Goal: Task Accomplishment & Management: Use online tool/utility

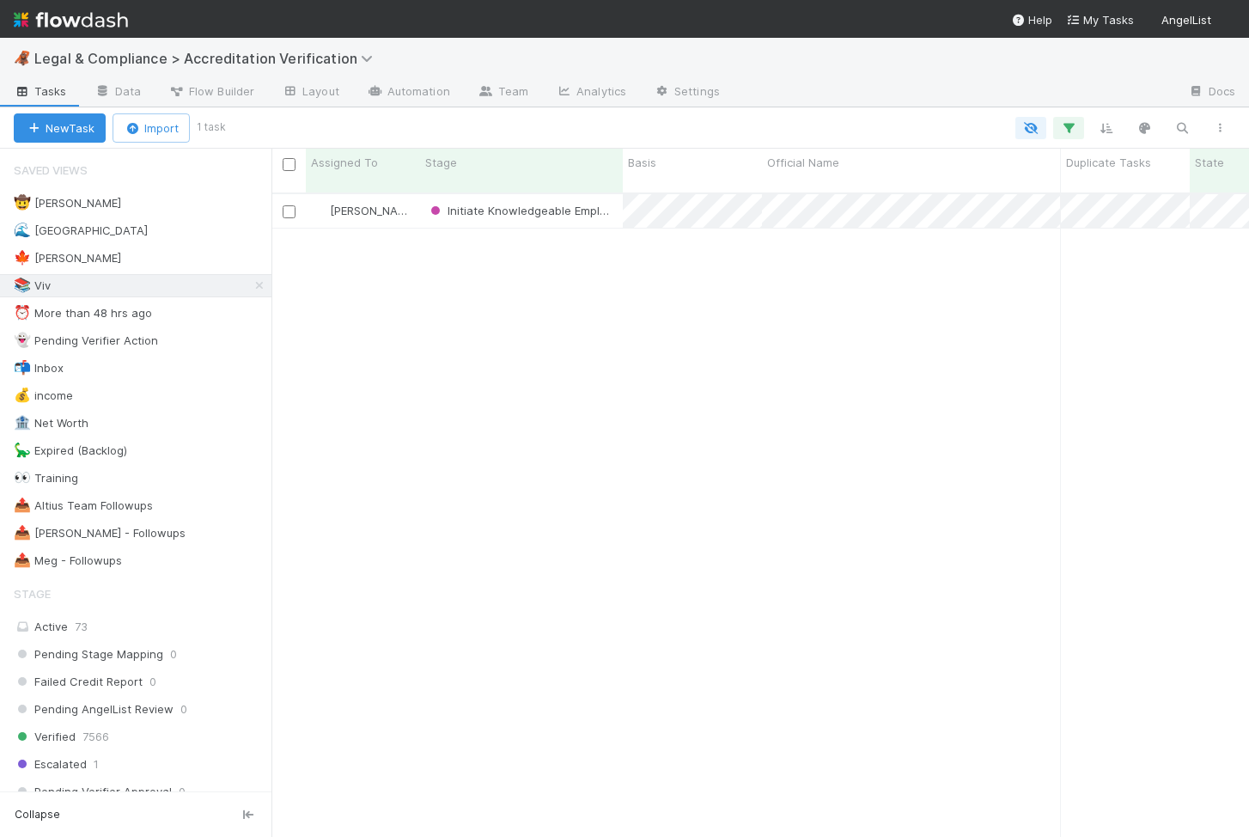
scroll to position [657, 978]
click at [1182, 126] on icon "button" at bounding box center [1182, 127] width 17 height 15
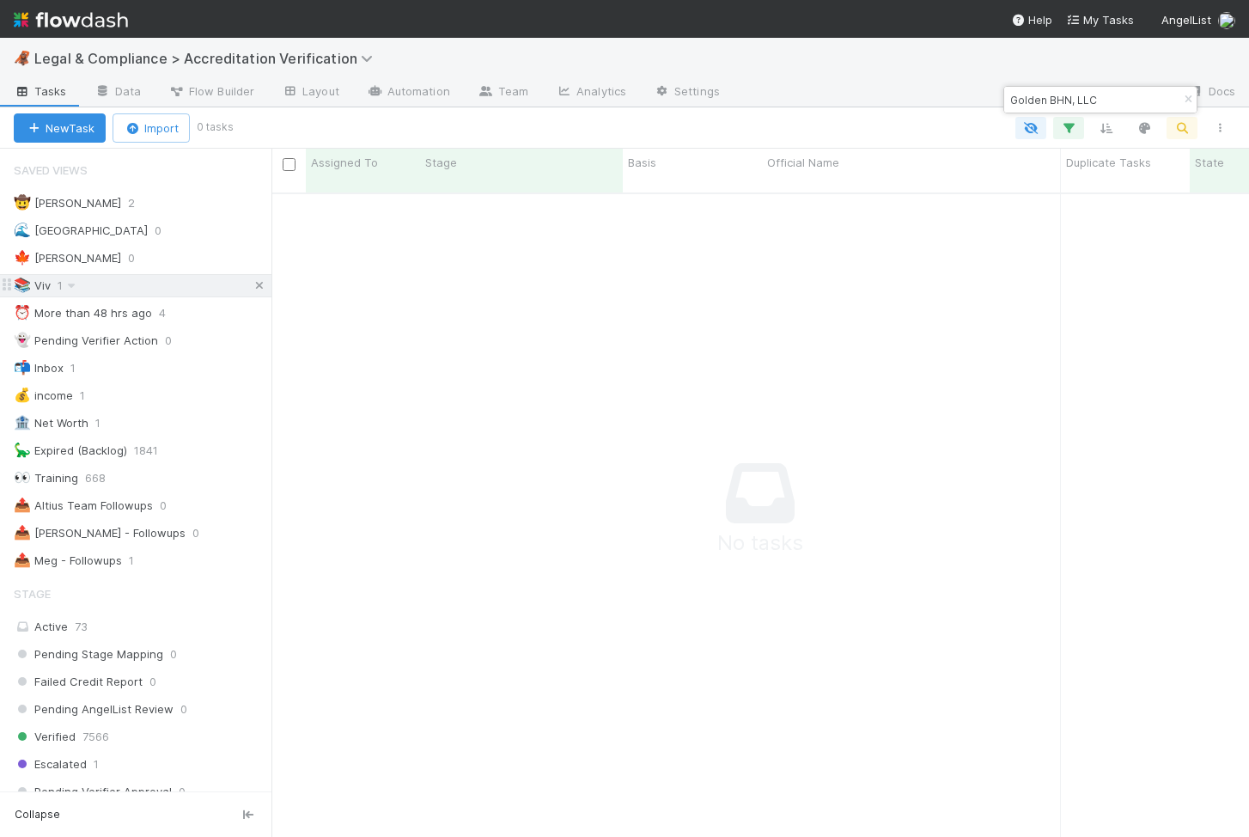
click at [260, 284] on icon at bounding box center [259, 285] width 17 height 11
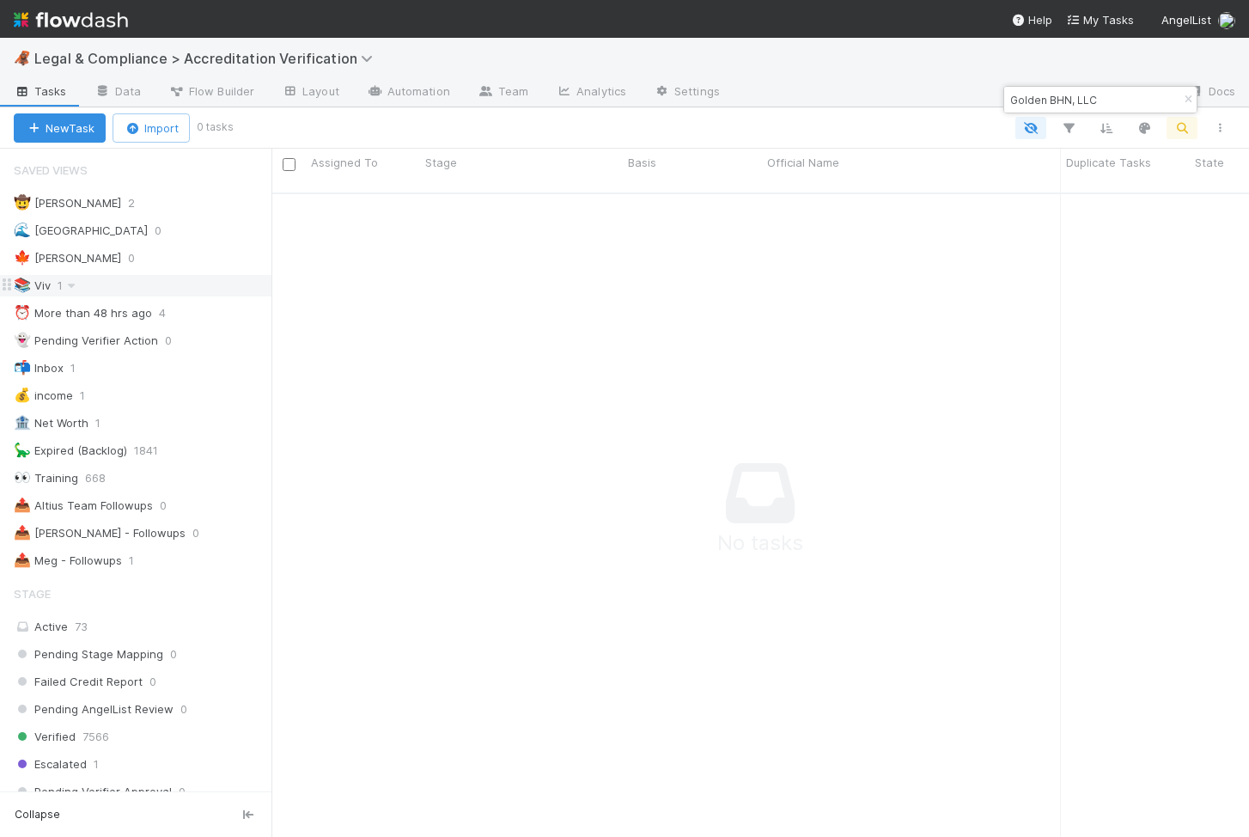
drag, startPoint x: 1102, startPoint y: 97, endPoint x: 1081, endPoint y: 97, distance: 20.6
click at [1081, 97] on input "Golden BHN, LLC" at bounding box center [1093, 99] width 172 height 21
type input "Golden BHN"
click at [577, 197] on div "Pending Information" at bounding box center [521, 211] width 203 height 34
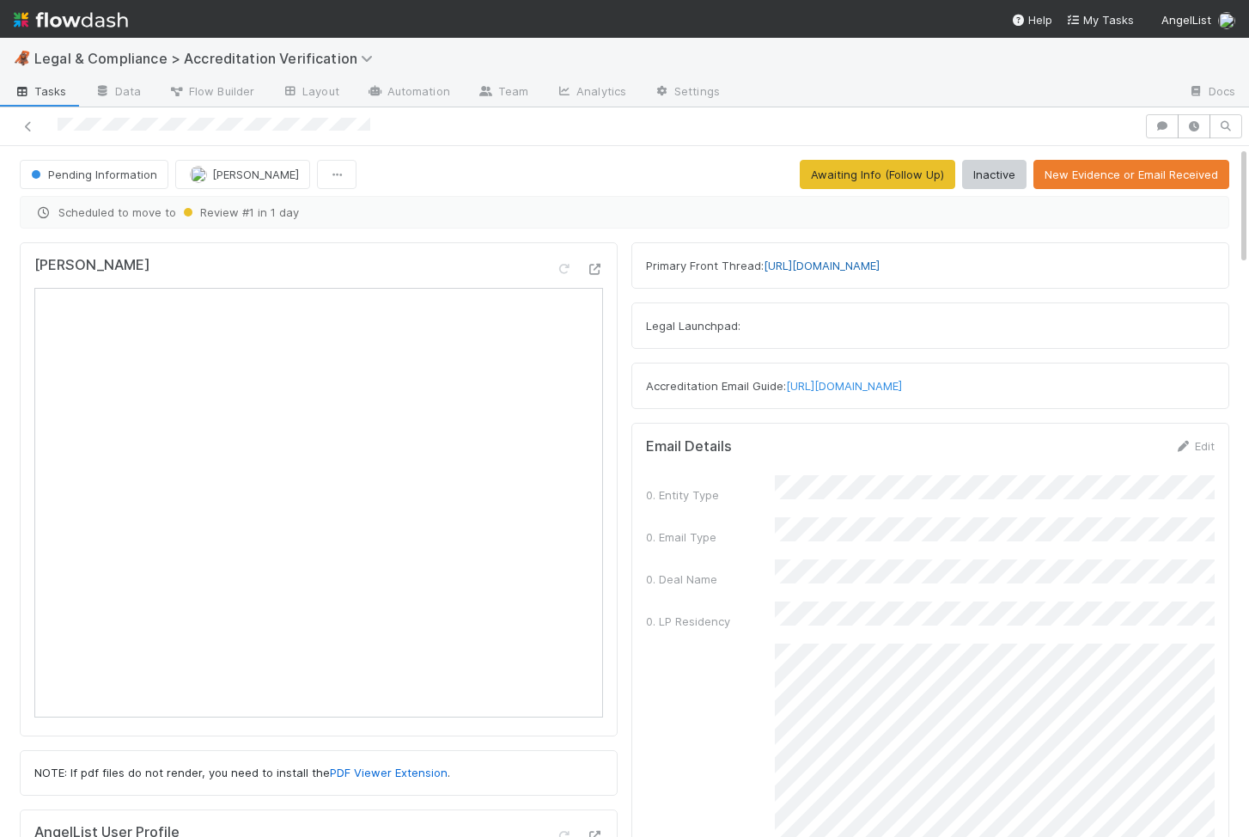
click at [811, 260] on link "https://app.frontapp.com/open/cnv_qn45mpz" at bounding box center [822, 266] width 116 height 14
click at [880, 267] on link "https://app.frontapp.com/open/cnv_qn45mpz" at bounding box center [822, 266] width 116 height 14
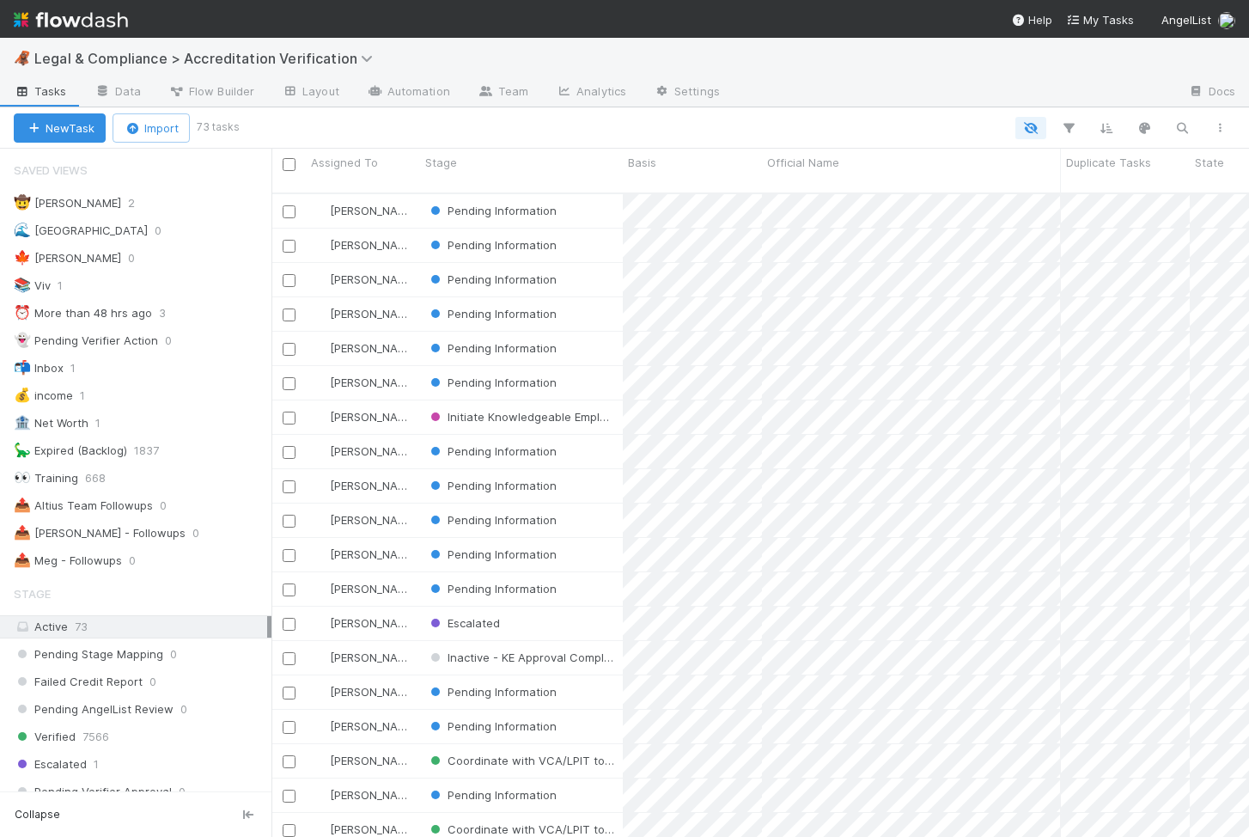
scroll to position [657, 978]
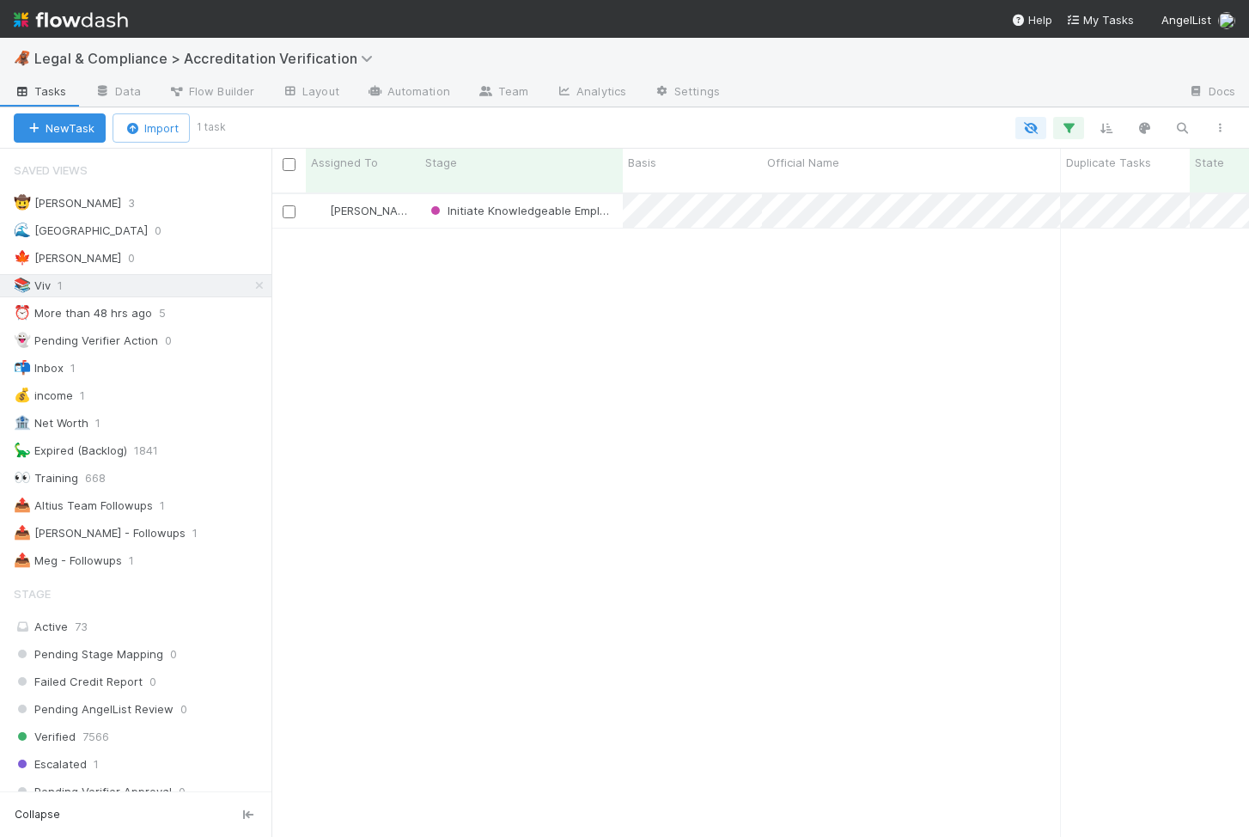
scroll to position [0, 1]
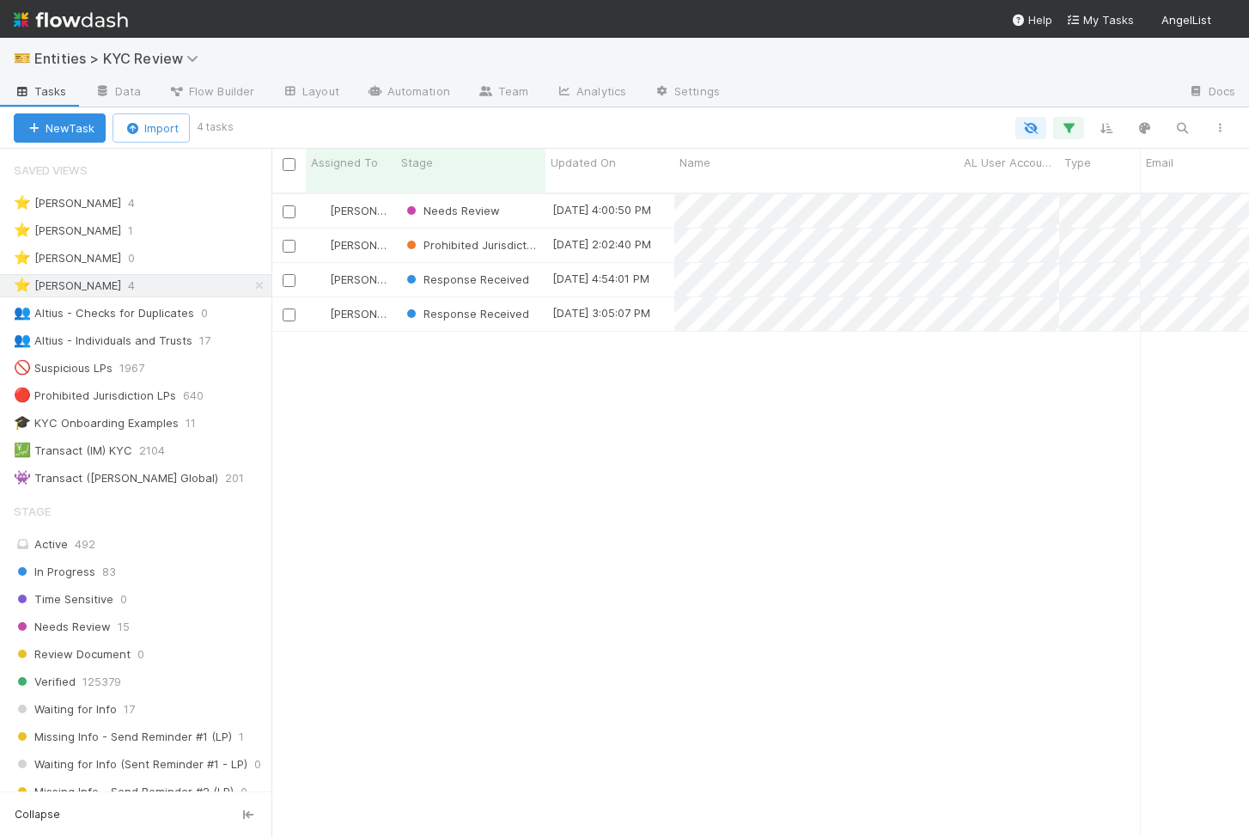
scroll to position [0, 1]
click at [491, 272] on span "Response Received" at bounding box center [466, 279] width 126 height 14
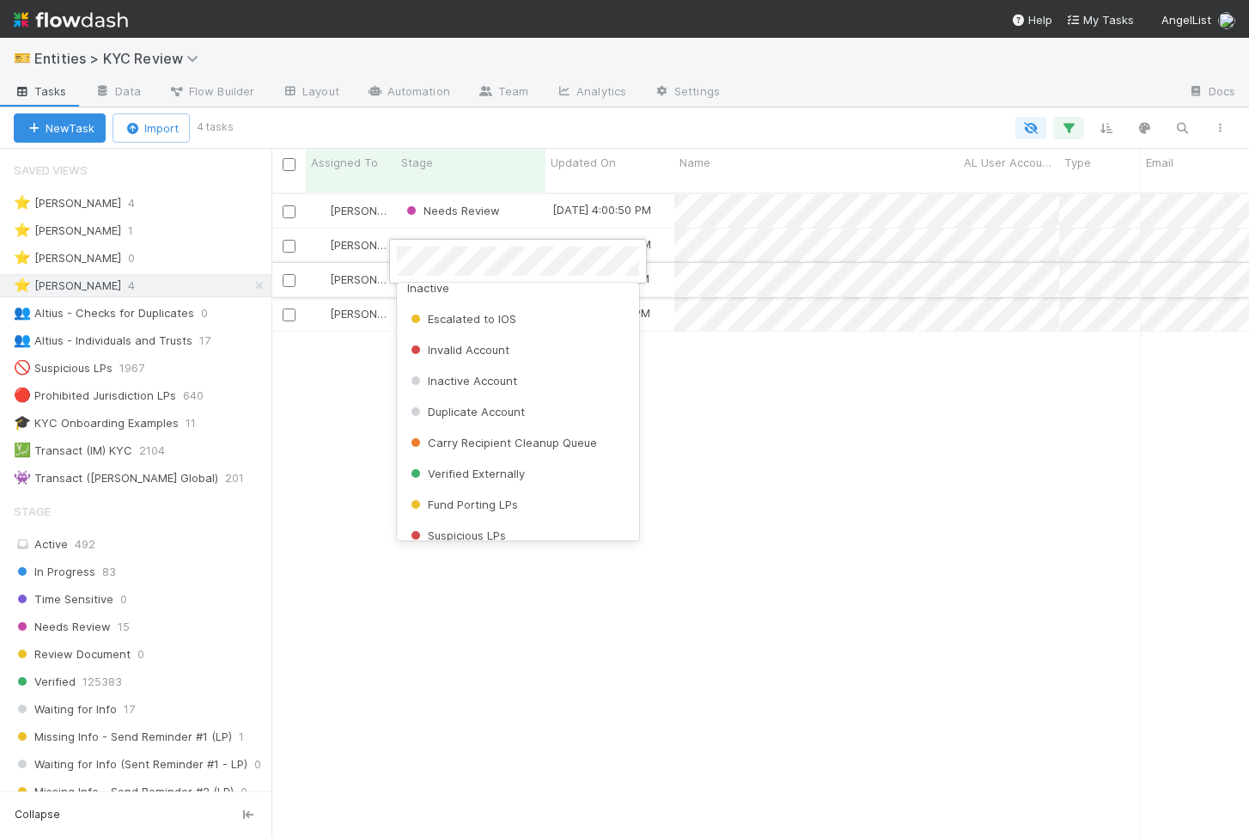
scroll to position [0, 0]
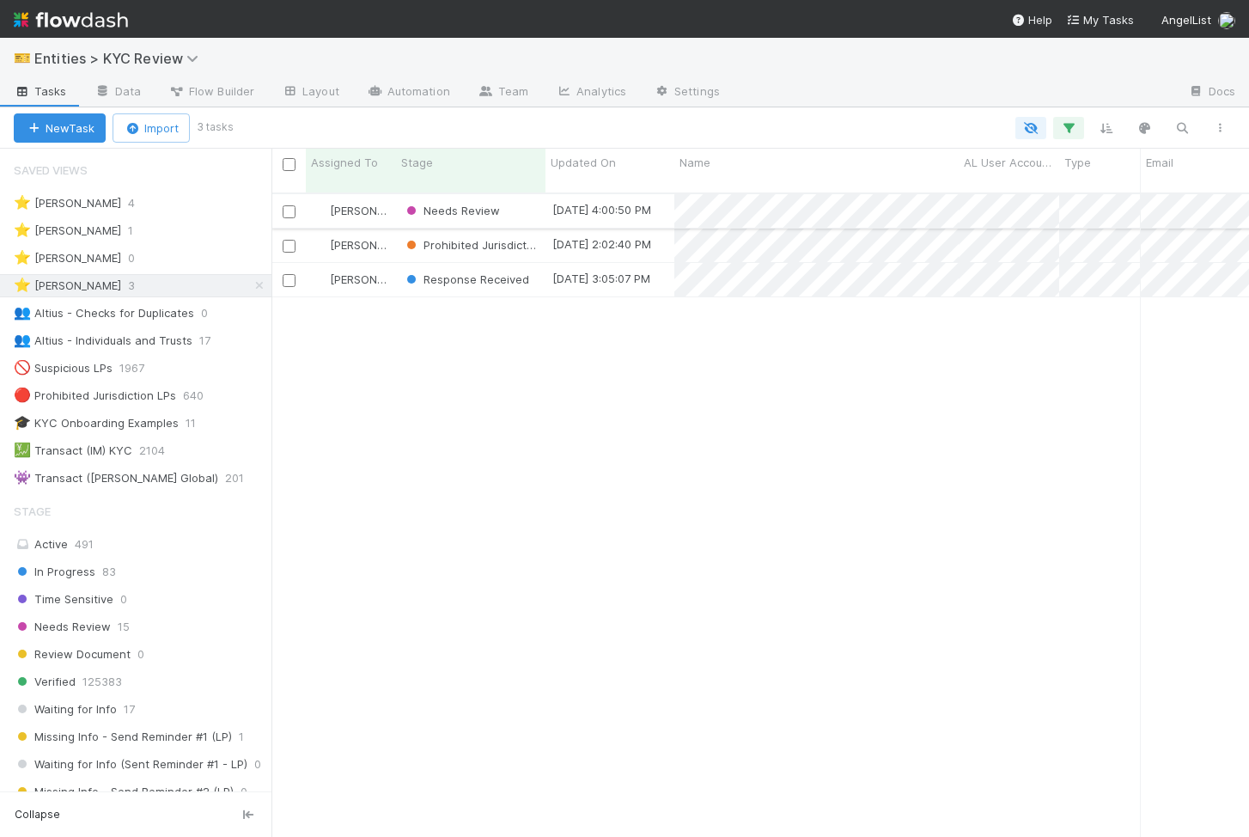
click at [525, 199] on div "Needs Review" at bounding box center [471, 211] width 150 height 34
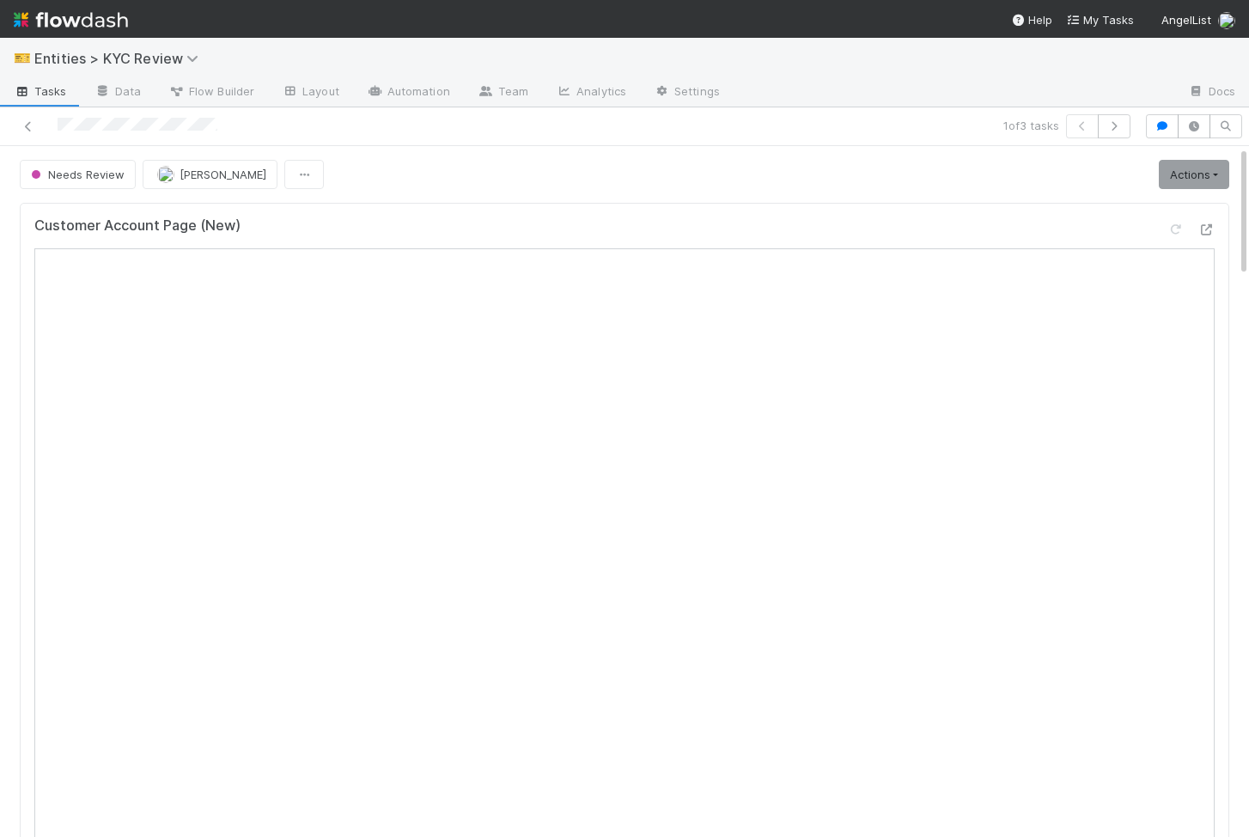
scroll to position [0, 5]
click at [1185, 183] on link "Actions" at bounding box center [1189, 174] width 70 height 29
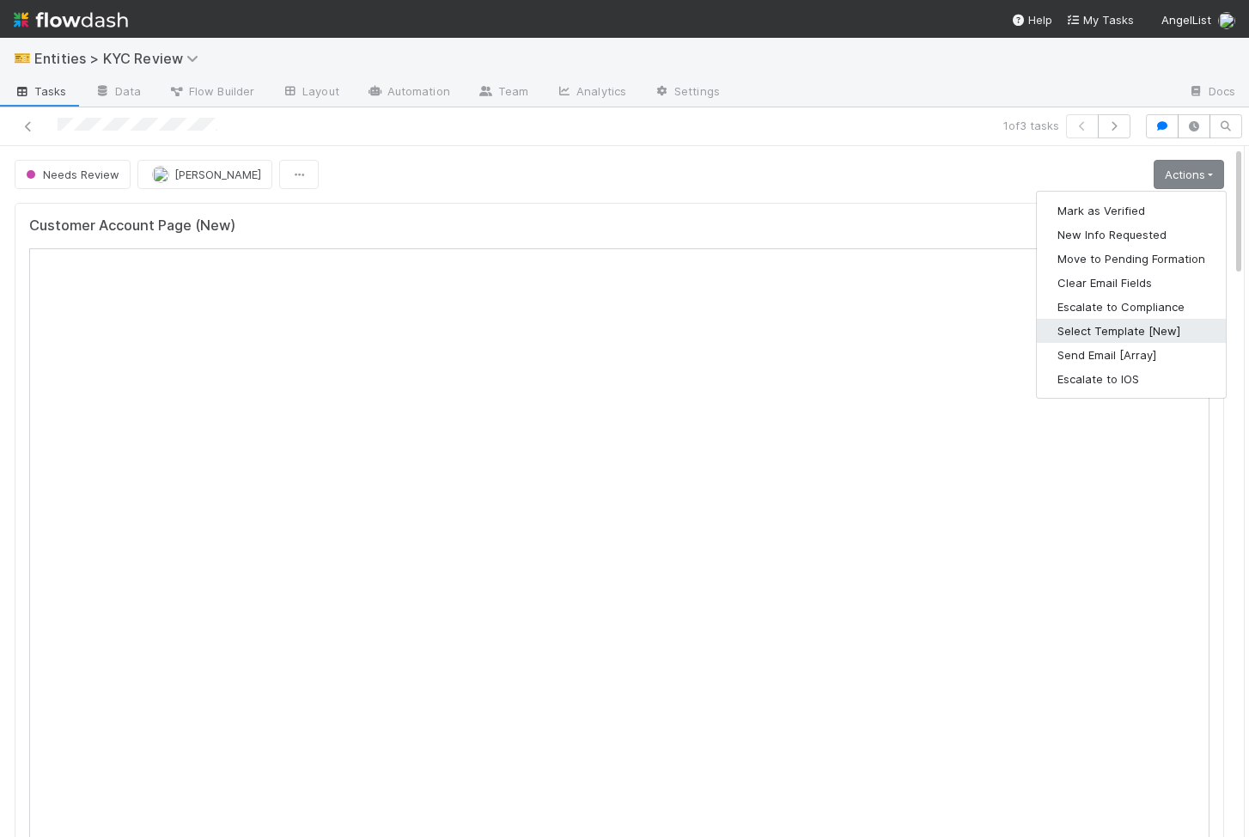
click at [1164, 322] on button "Select Template [New]" at bounding box center [1131, 331] width 189 height 24
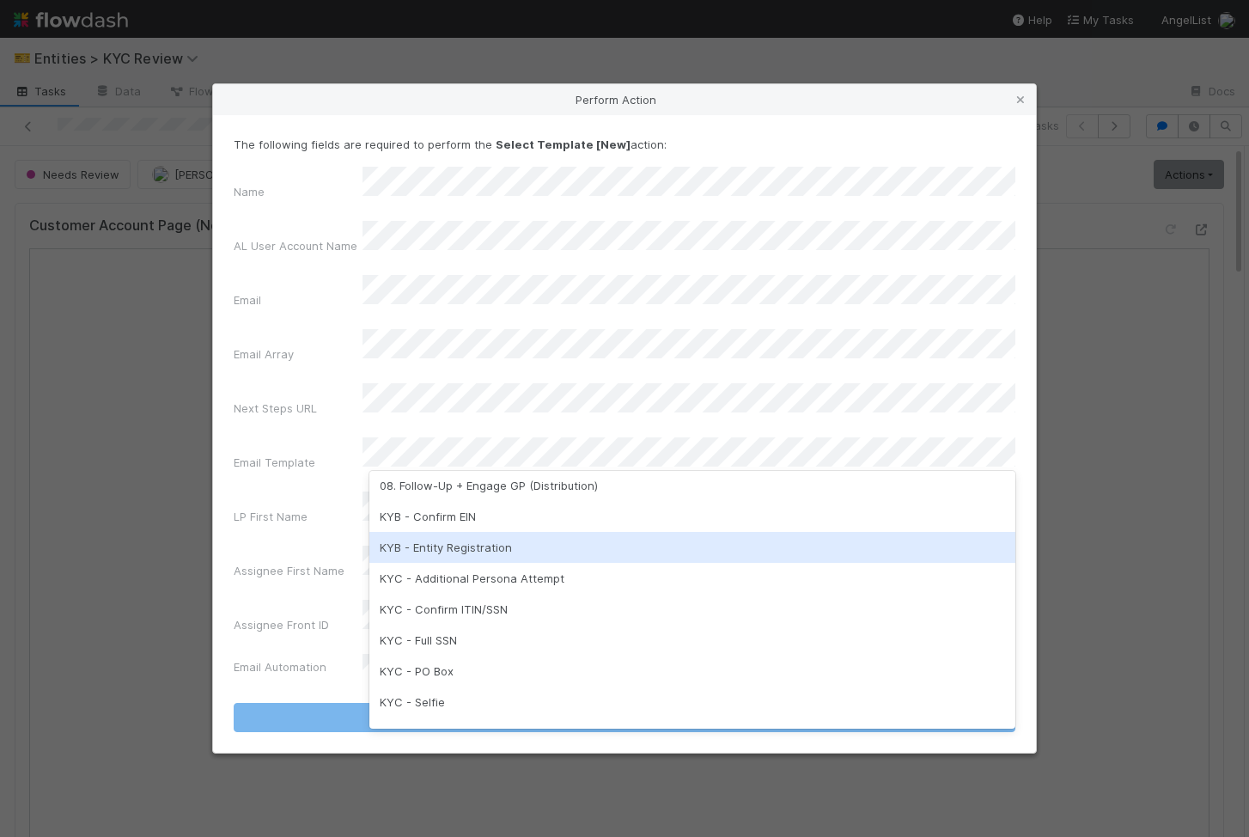
scroll to position [312, 0]
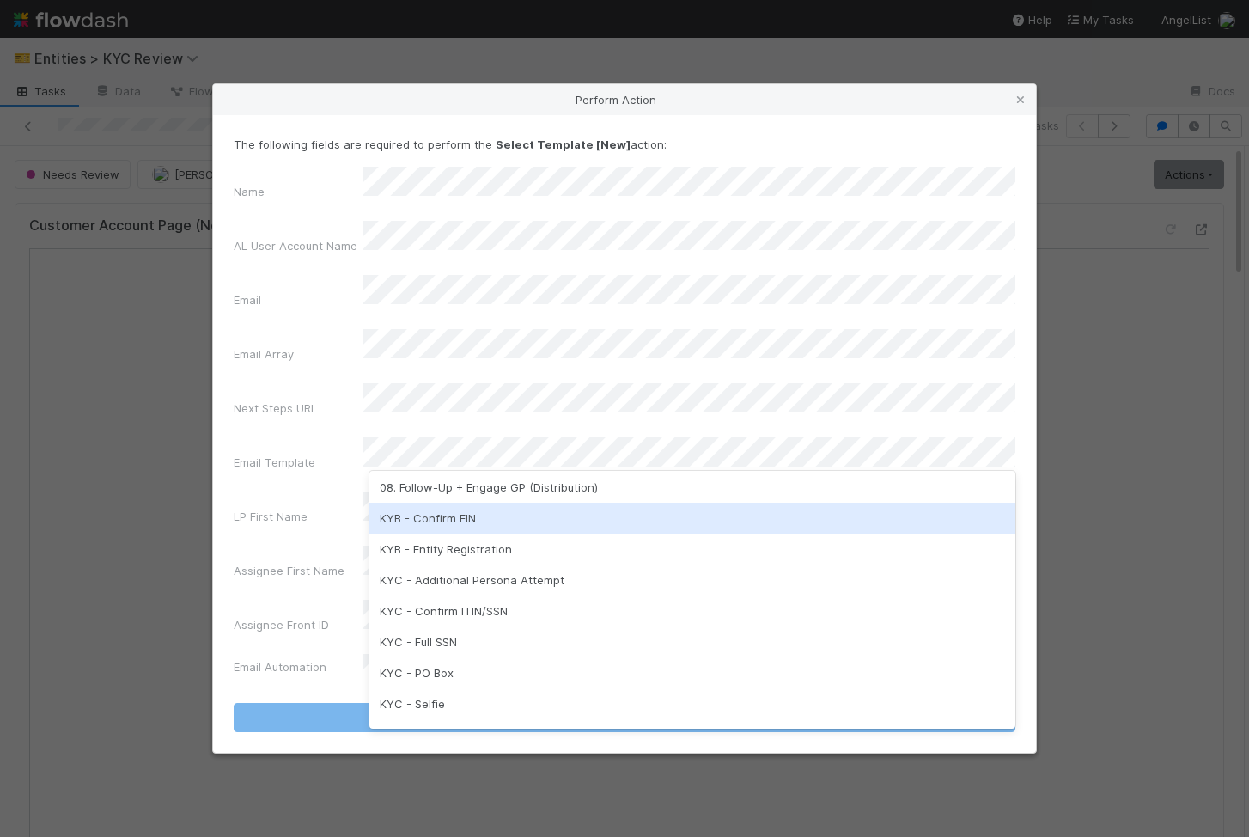
click at [514, 516] on div "KYB - Confirm EIN" at bounding box center [693, 518] width 646 height 31
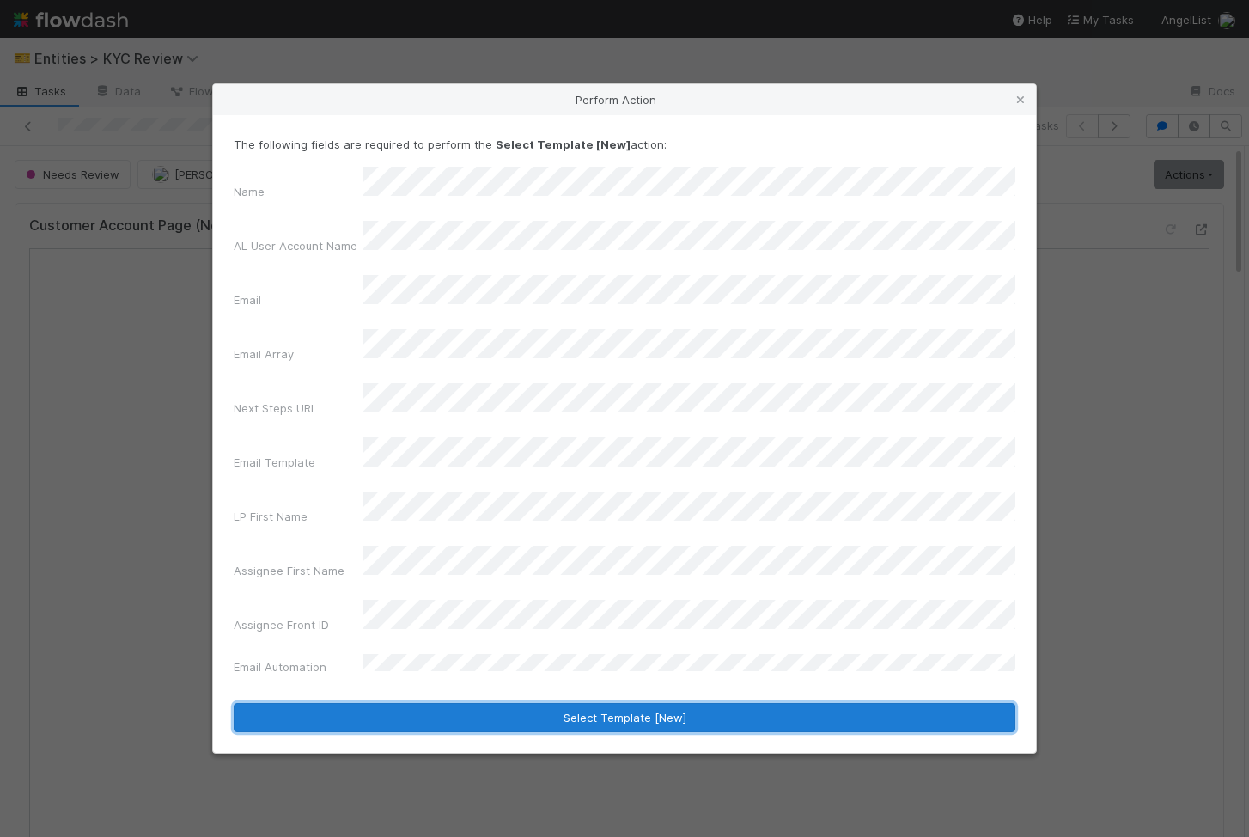
click at [573, 703] on button "Select Template [New]" at bounding box center [625, 717] width 782 height 29
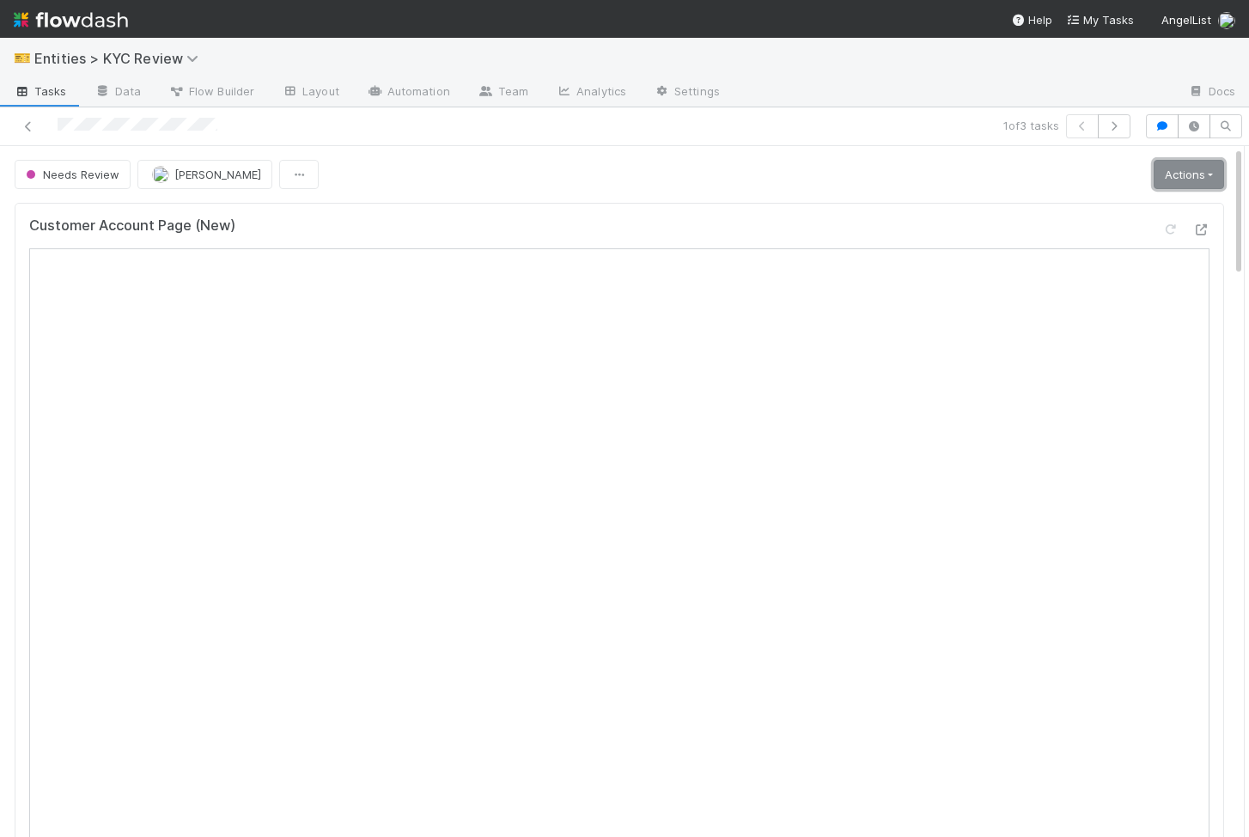
click at [1188, 181] on link "Actions" at bounding box center [1189, 174] width 70 height 29
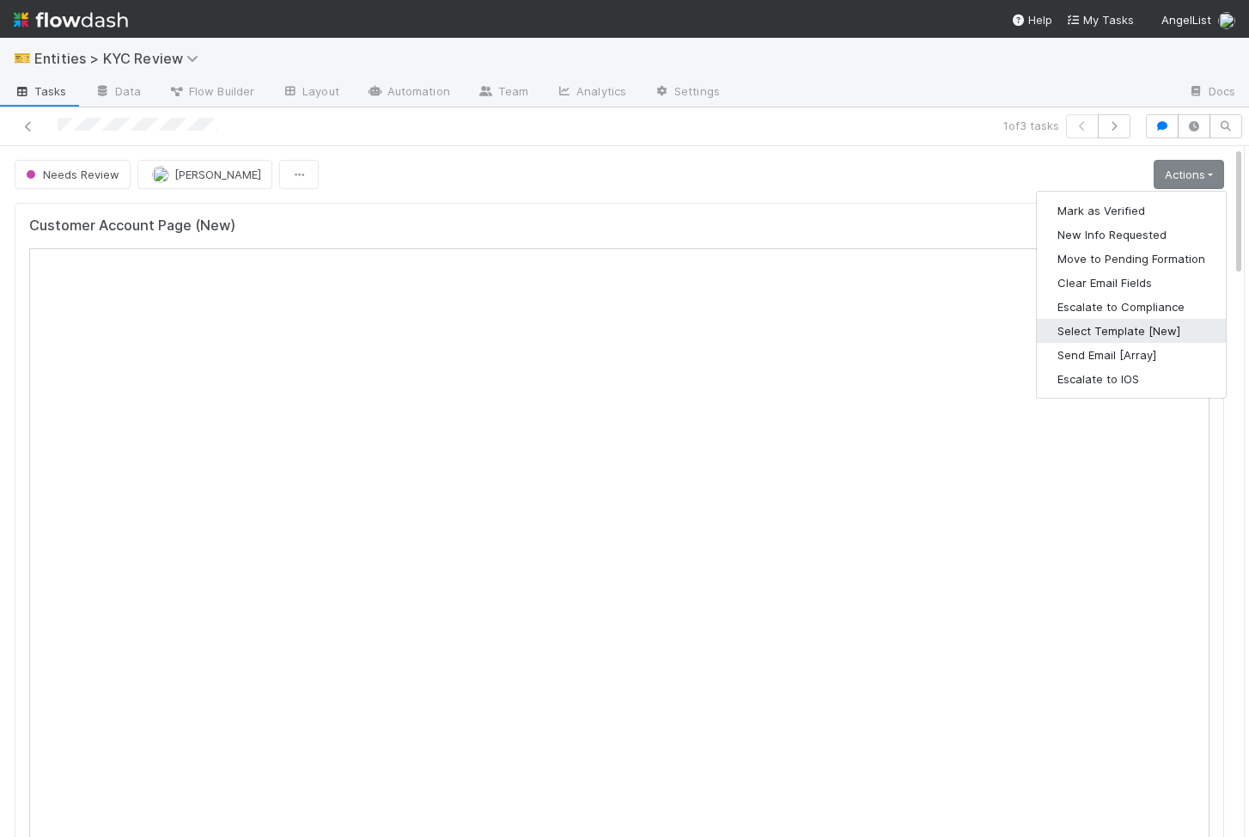
click at [1137, 329] on button "Select Template [New]" at bounding box center [1131, 331] width 189 height 24
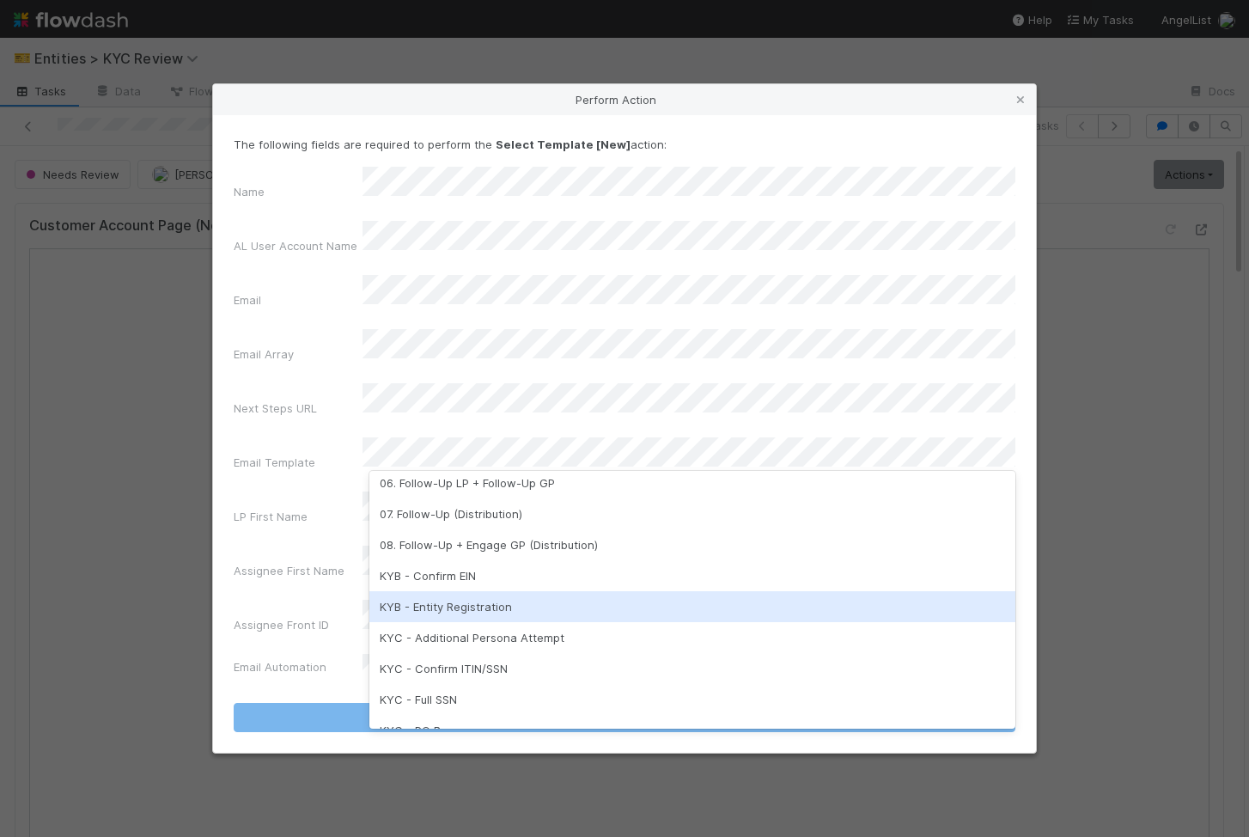
scroll to position [430, 0]
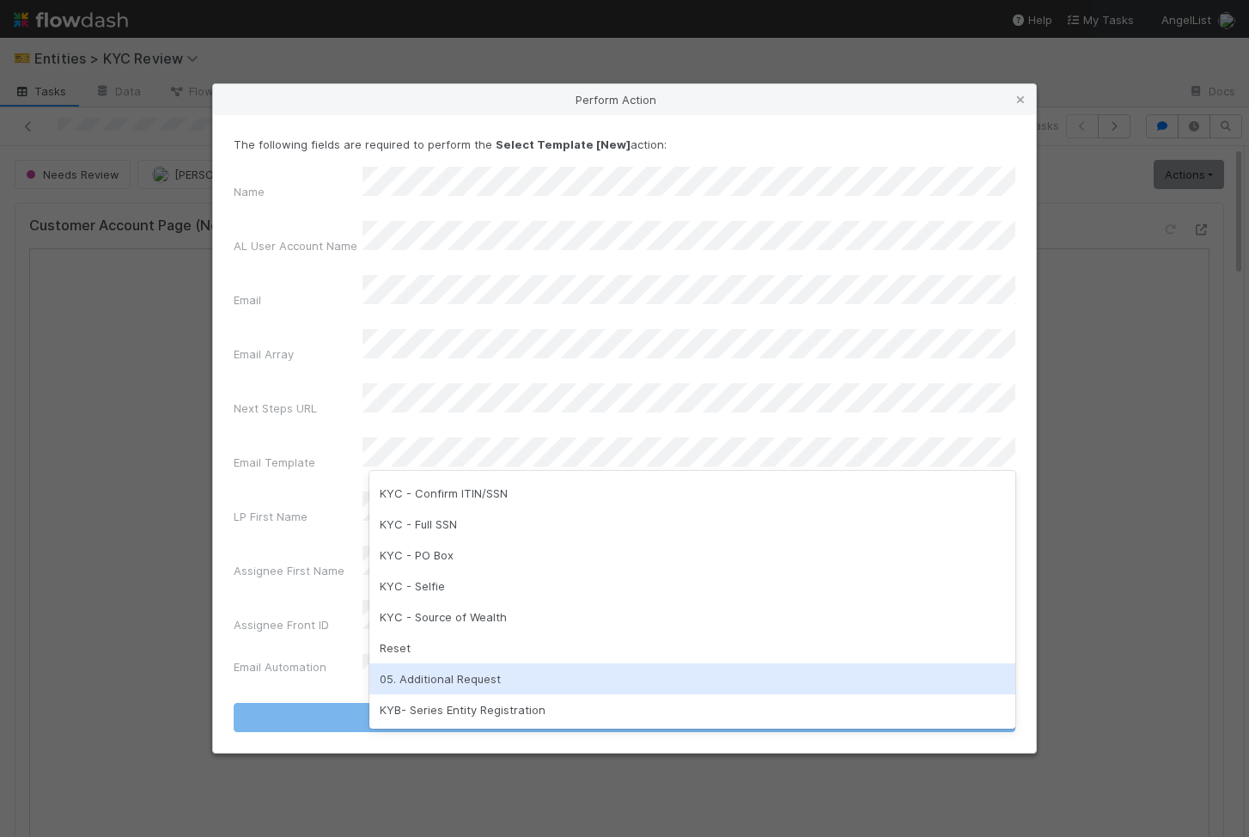
click at [473, 687] on div "05. Additional Request" at bounding box center [693, 678] width 646 height 31
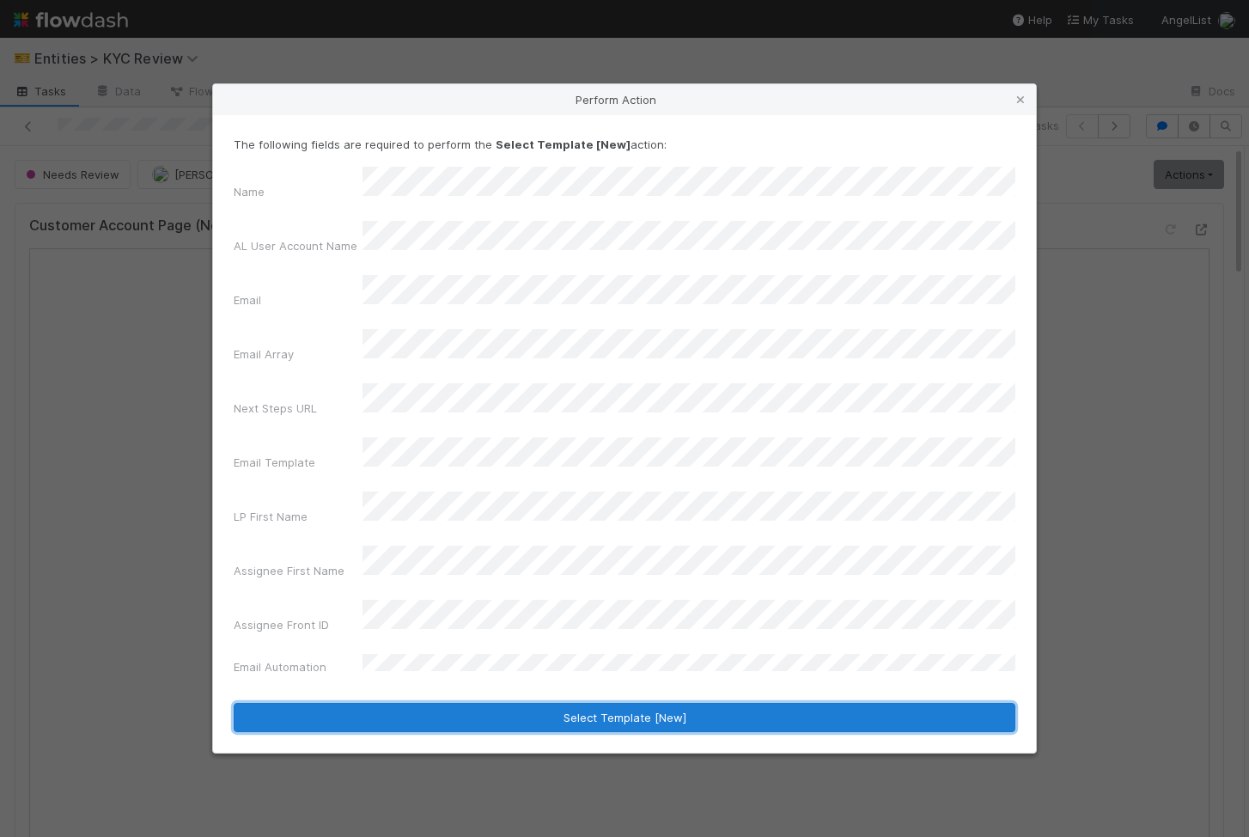
click at [757, 703] on button "Select Template [New]" at bounding box center [625, 717] width 782 height 29
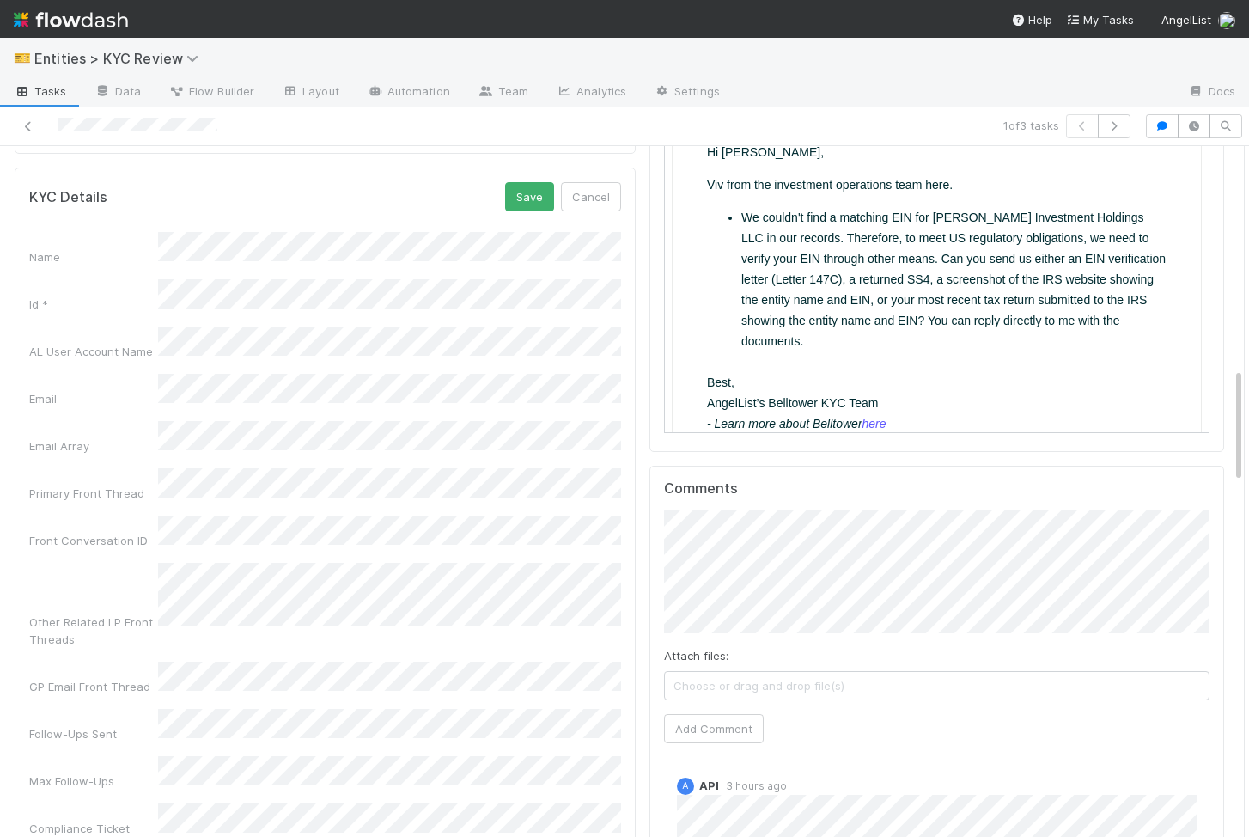
scroll to position [1114, 0]
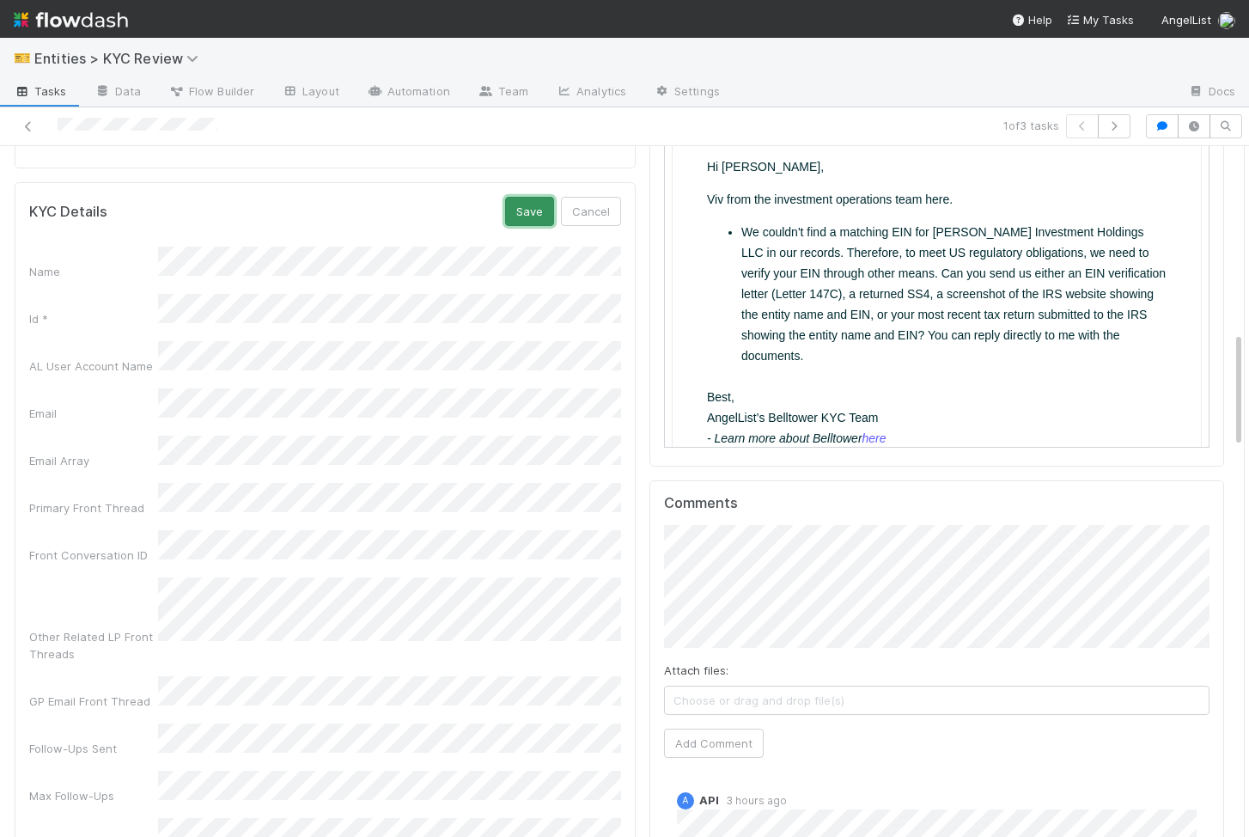
click at [532, 220] on button "Save" at bounding box center [529, 211] width 49 height 29
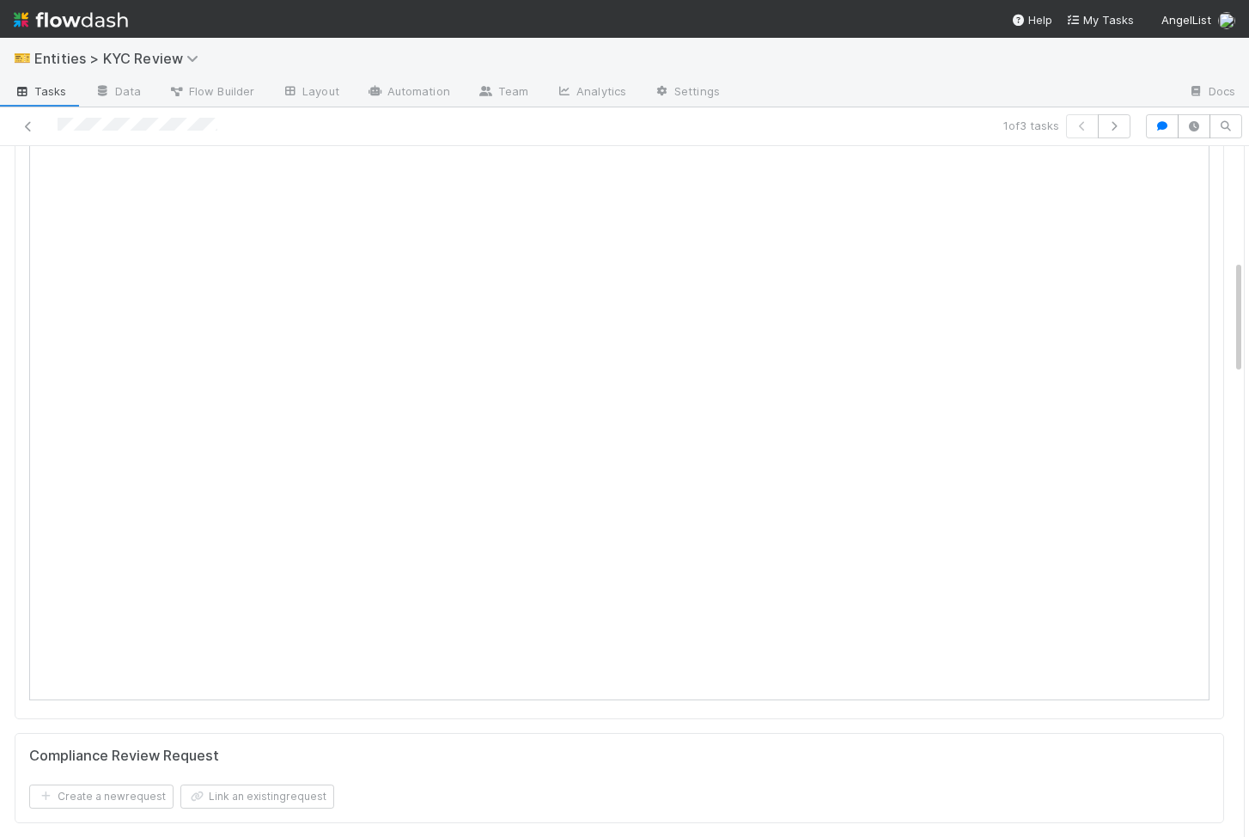
scroll to position [0, 0]
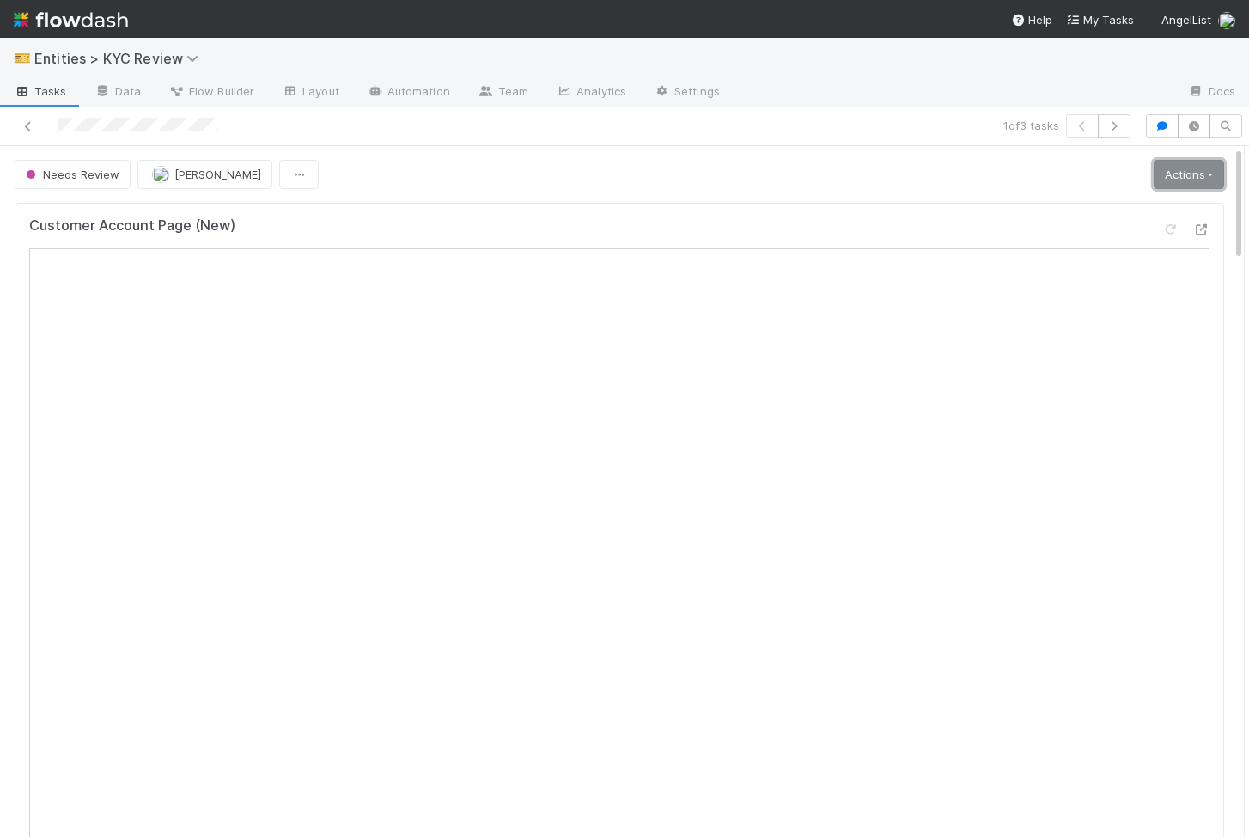
click at [1171, 183] on link "Actions" at bounding box center [1189, 174] width 70 height 29
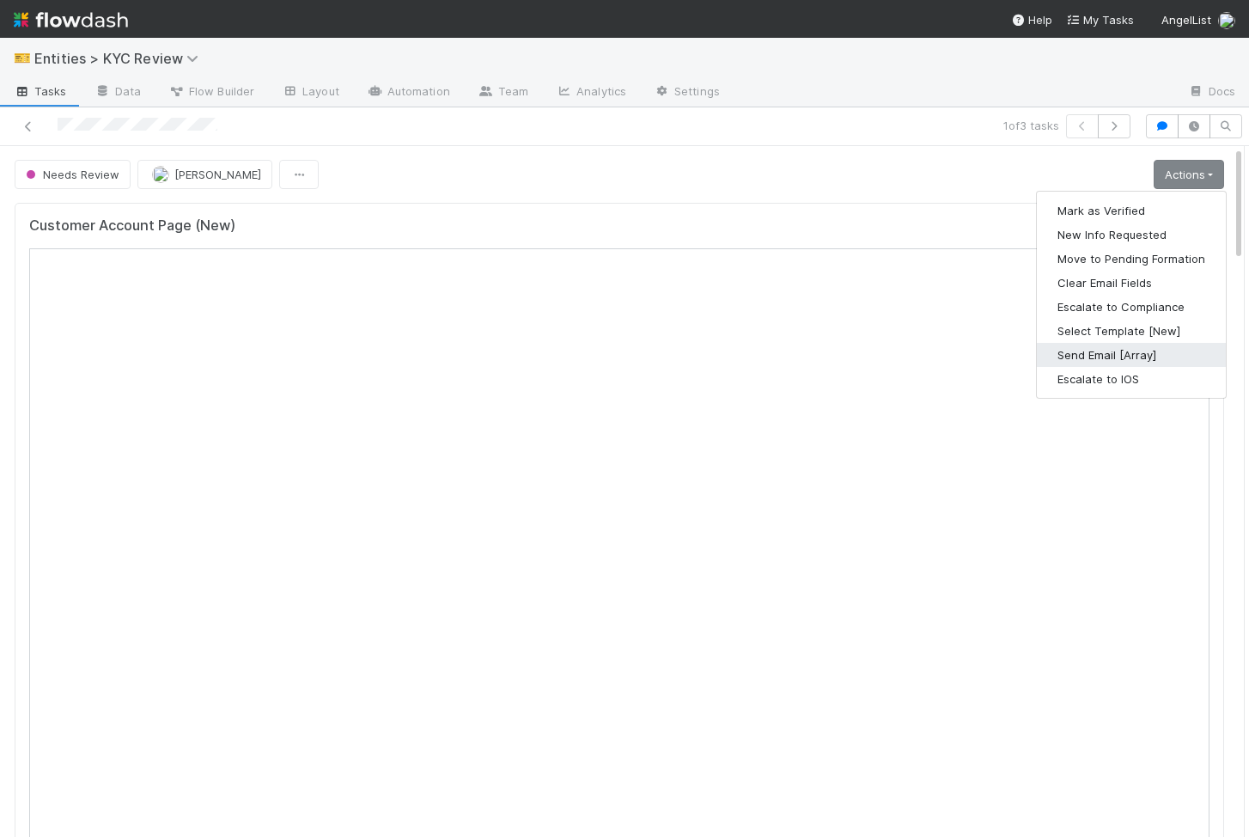
click at [1137, 357] on button "Send Email [Array]" at bounding box center [1131, 355] width 189 height 24
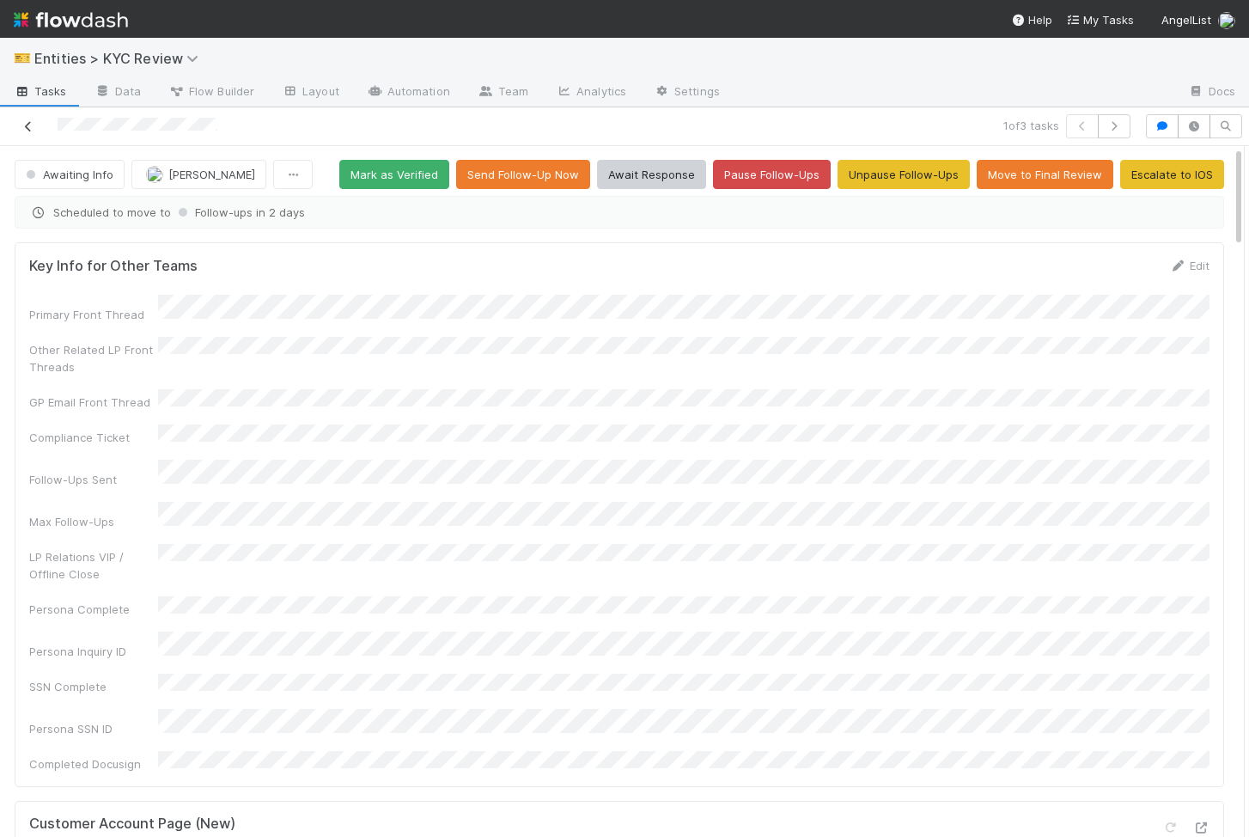
click at [29, 126] on icon at bounding box center [28, 126] width 17 height 11
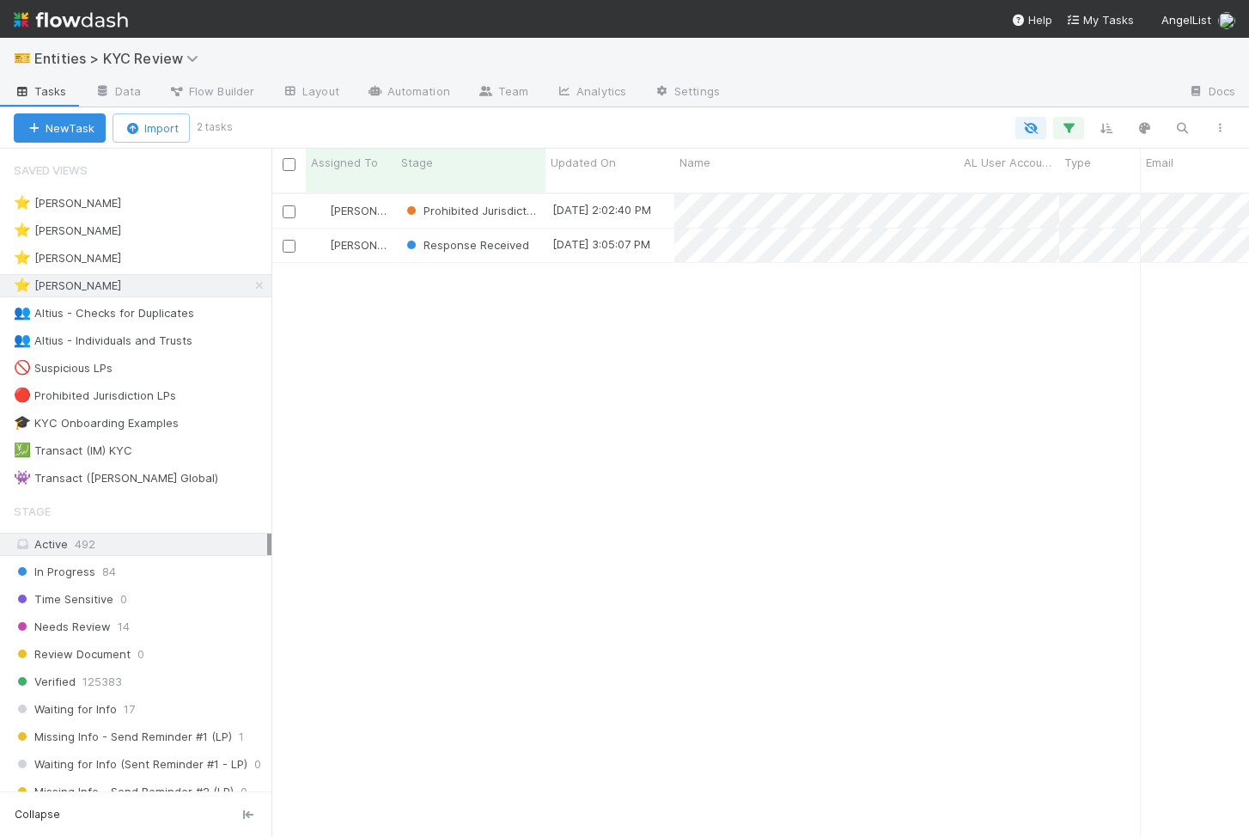
scroll to position [657, 978]
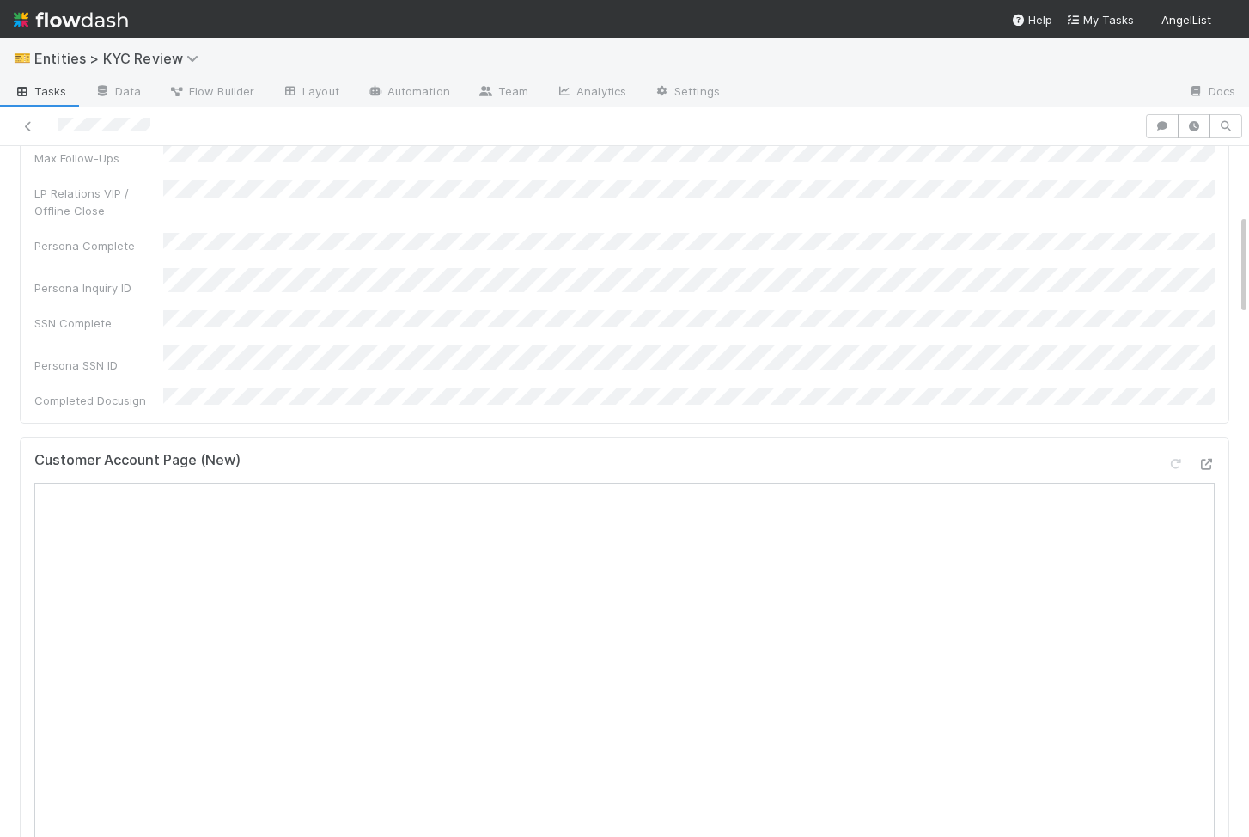
scroll to position [460, 0]
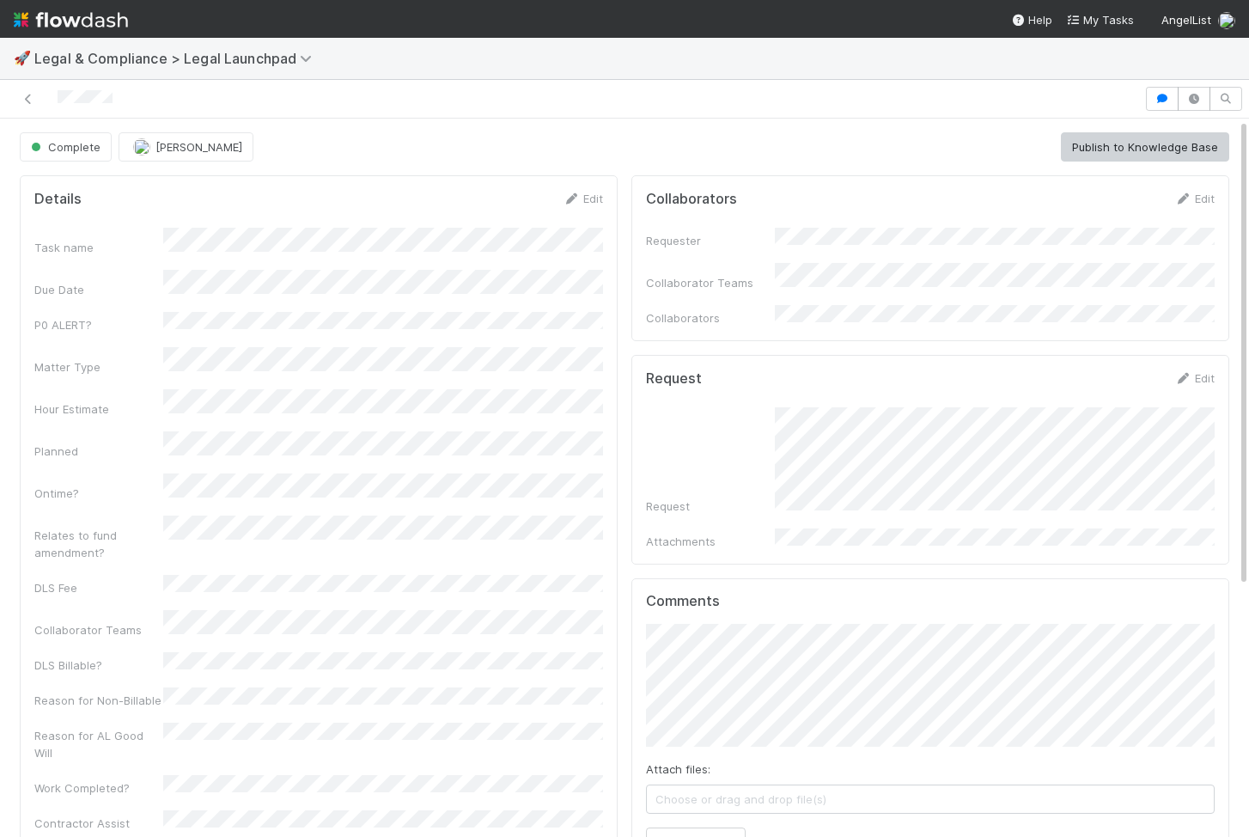
click at [817, 510] on div "Request Attachments" at bounding box center [930, 478] width 569 height 143
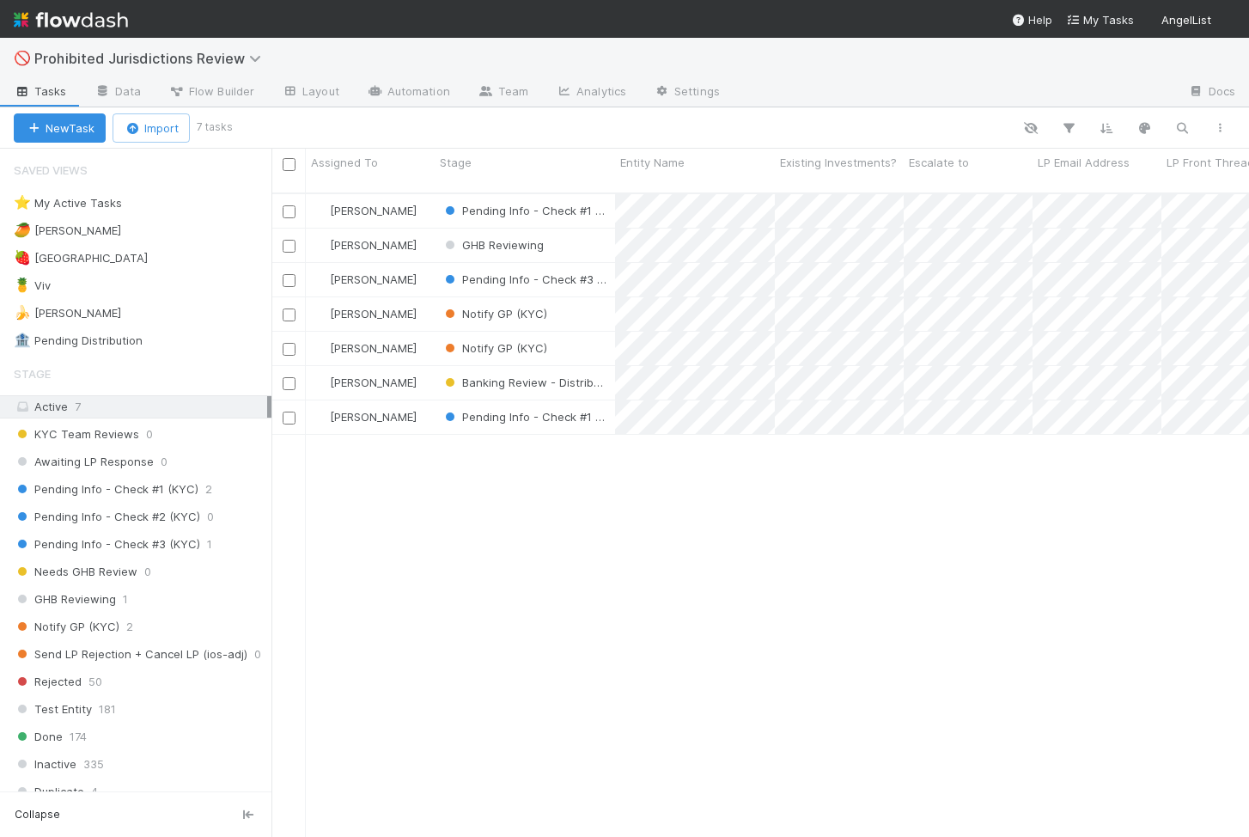
scroll to position [657, 978]
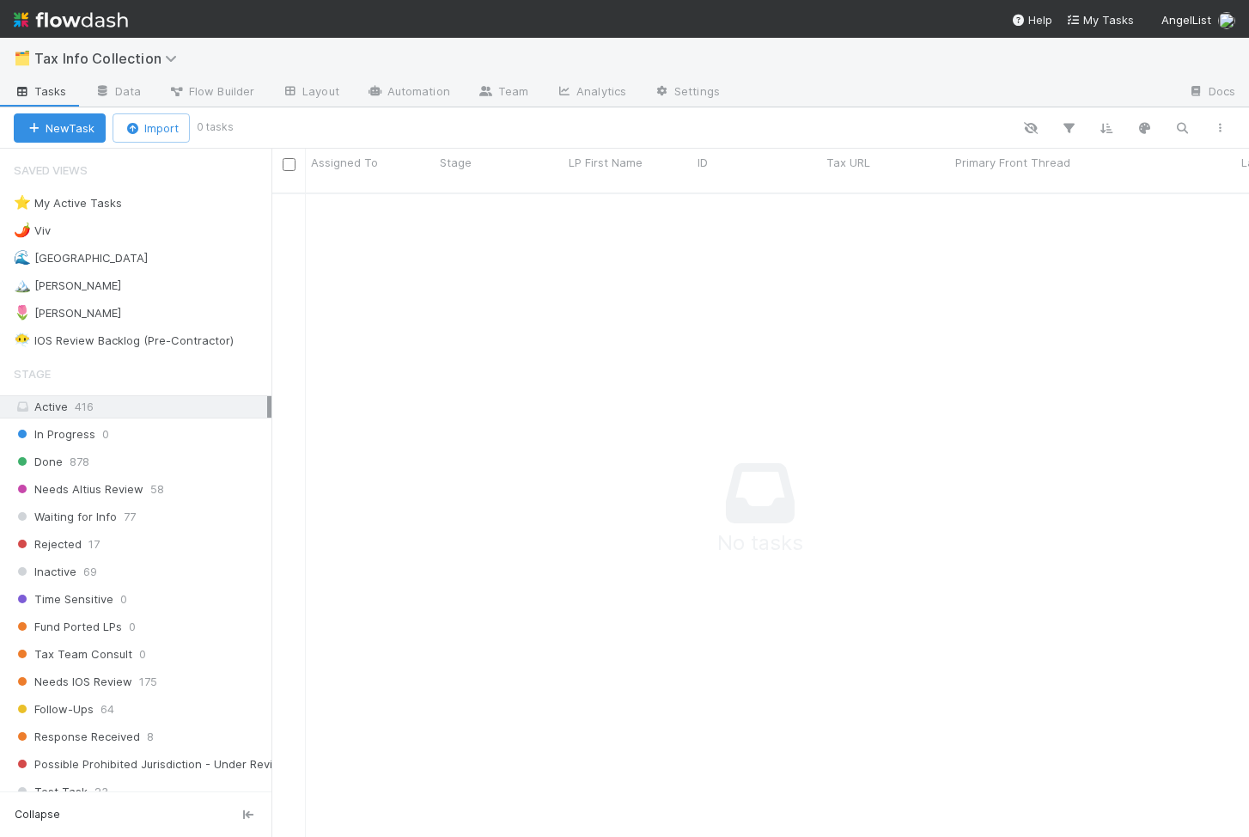
scroll to position [657, 978]
click at [121, 227] on div "🌶️ Viv 3" at bounding box center [143, 230] width 258 height 21
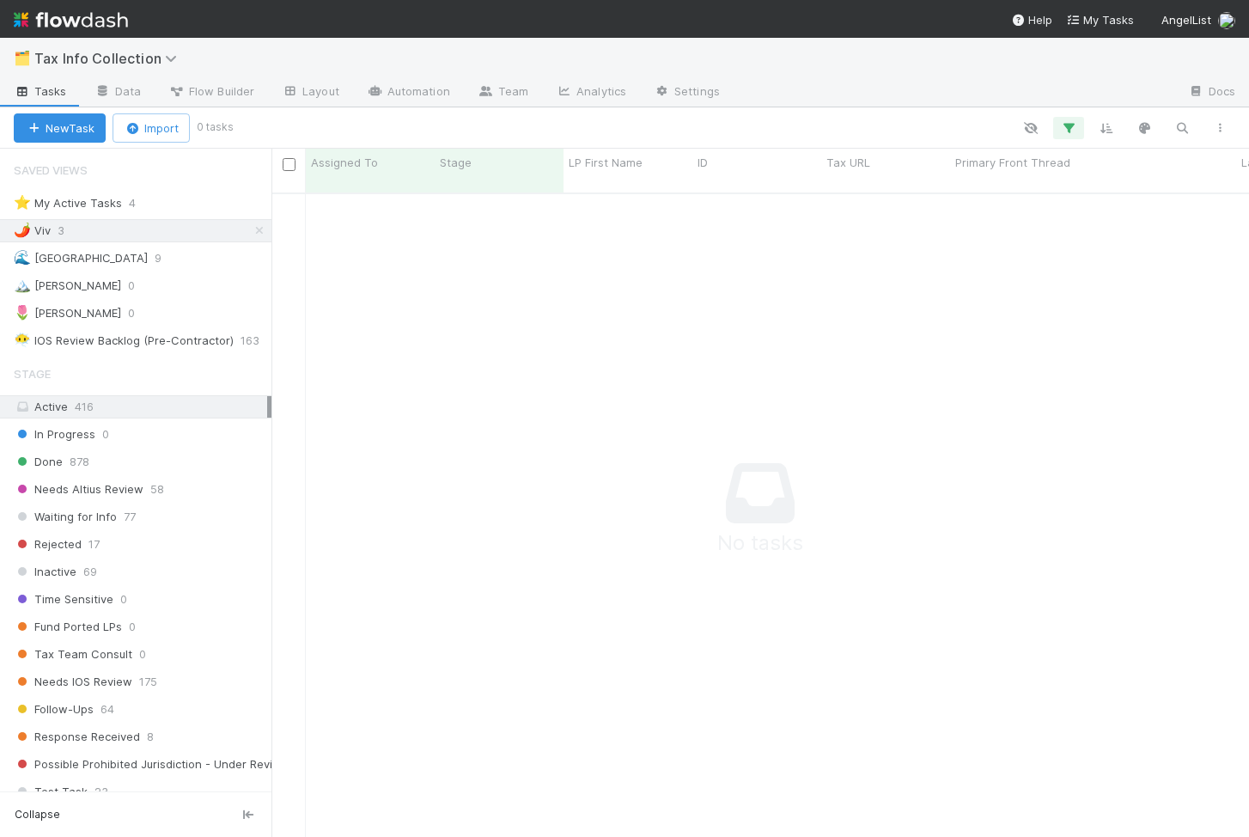
scroll to position [657, 978]
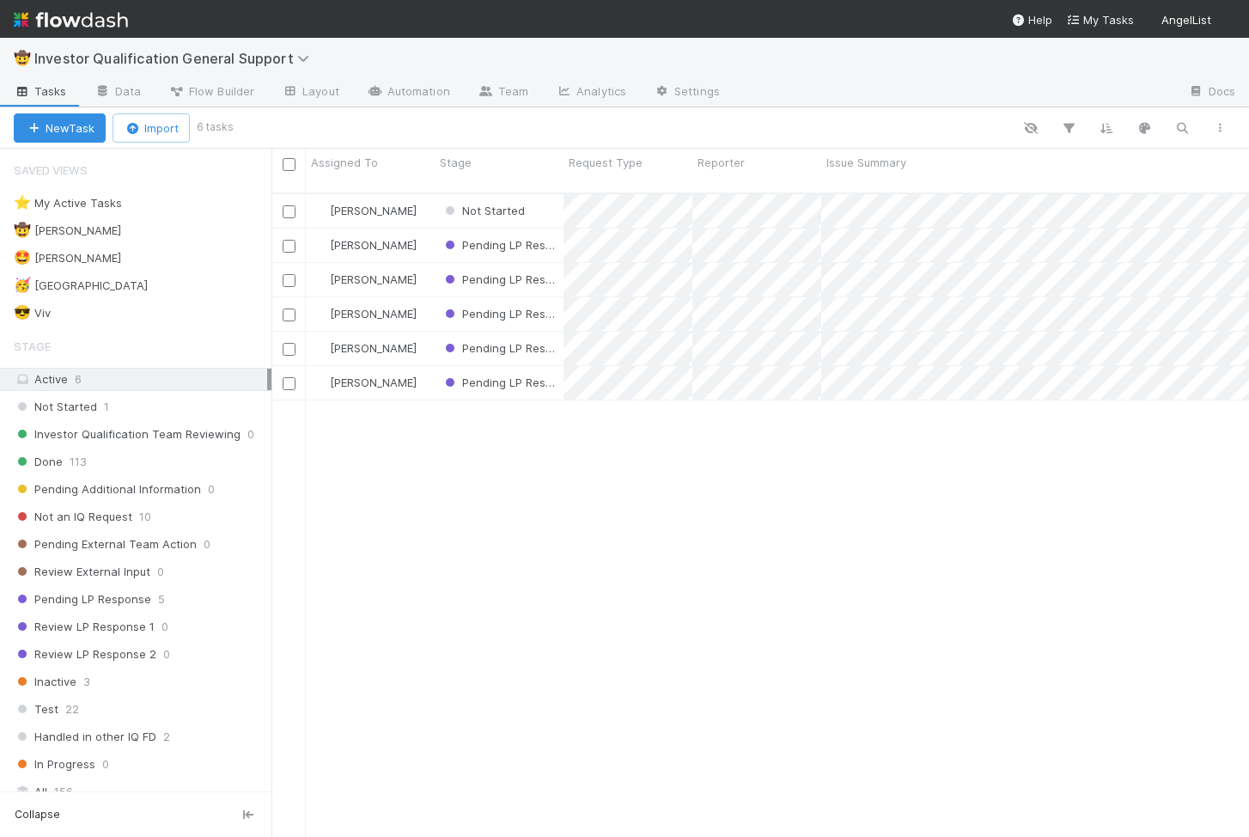
scroll to position [657, 978]
